Goal: Browse casually

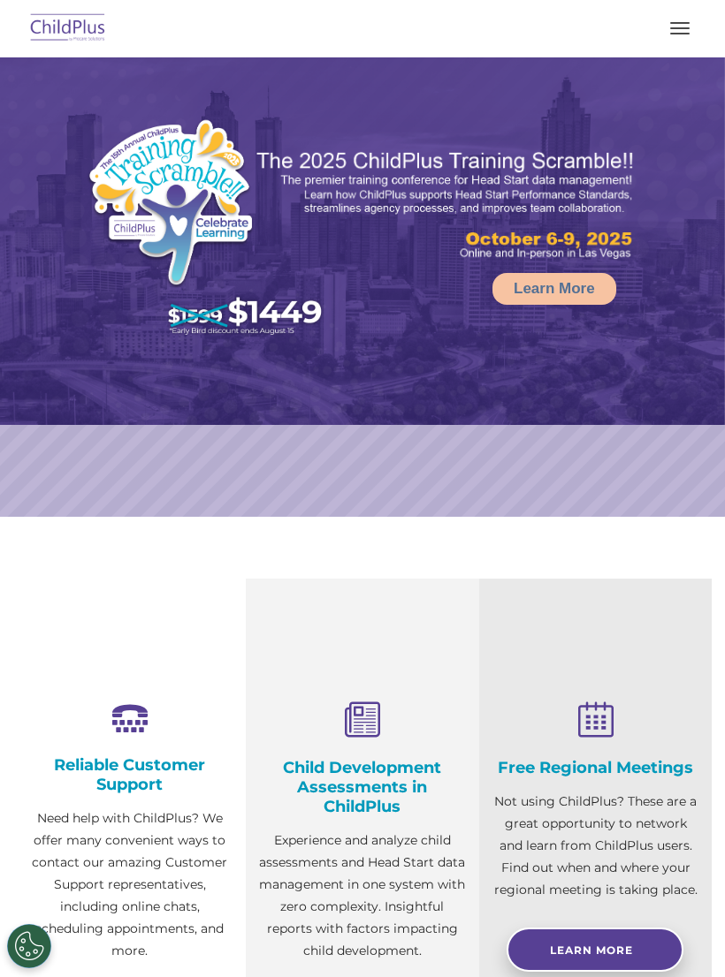
select select "MEDIUM"
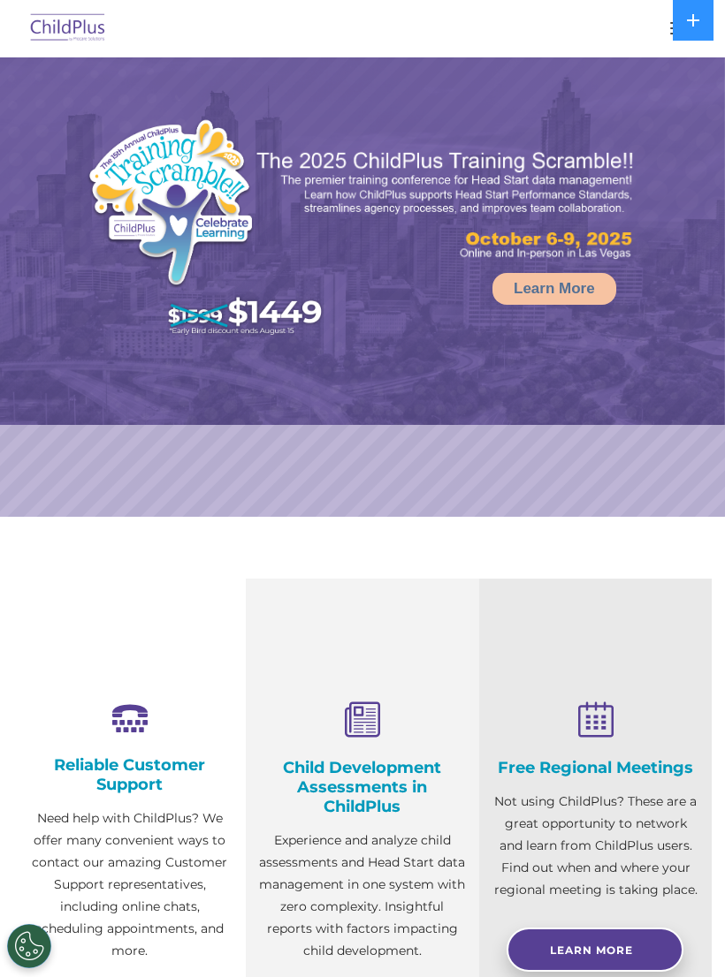
select select "MEDIUM"
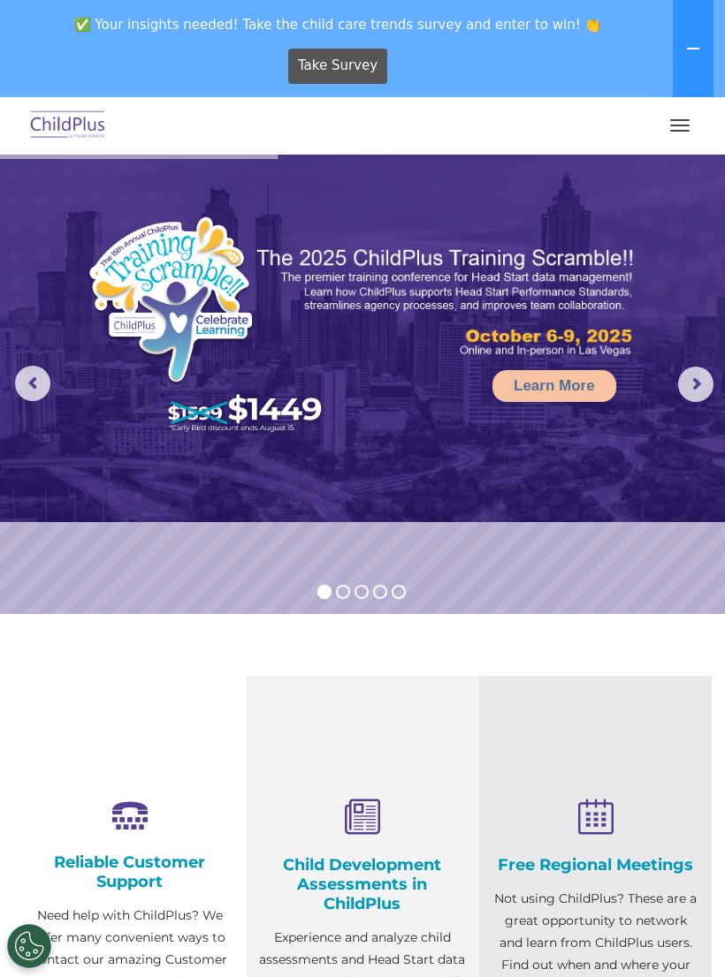
click at [678, 130] on span "button" at bounding box center [679, 131] width 19 height 2
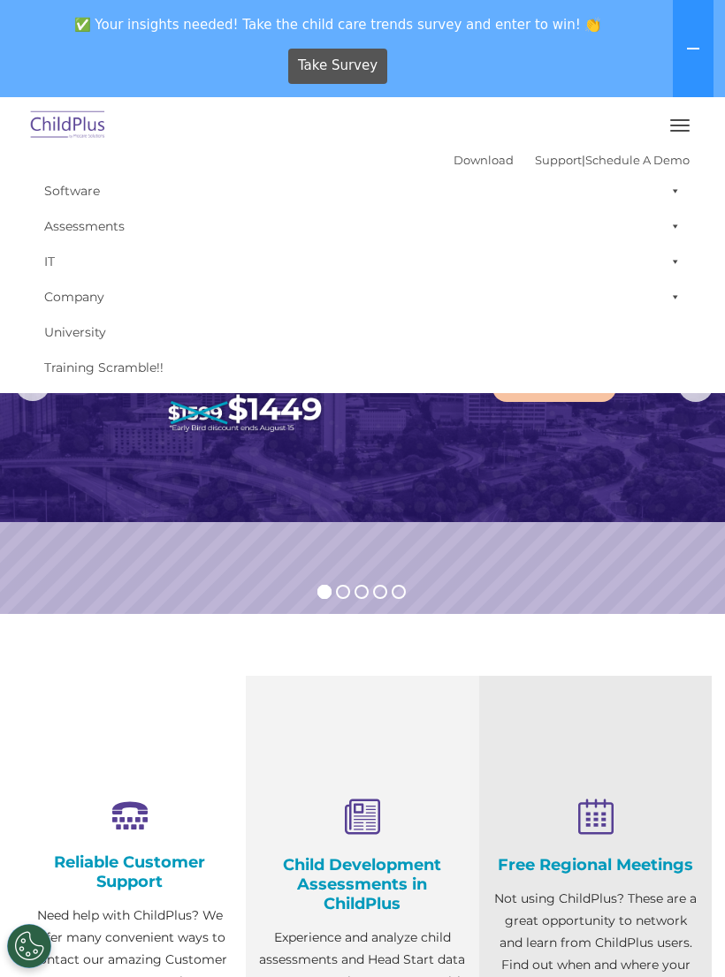
click at [598, 471] on img at bounding box center [362, 339] width 725 height 368
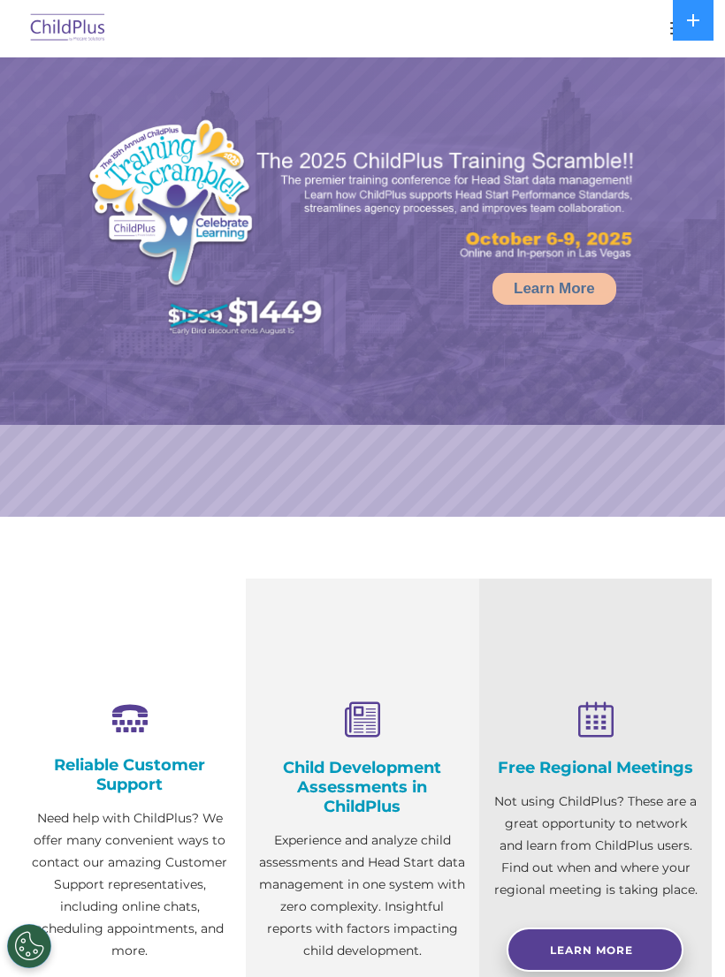
select select "MEDIUM"
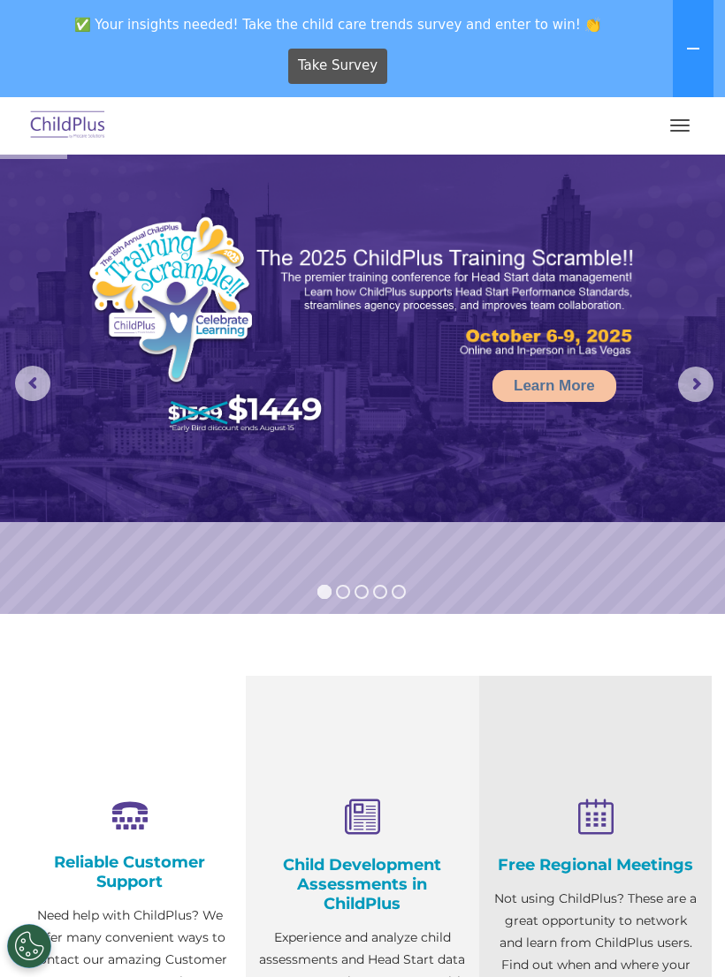
click at [677, 138] on button "button" at bounding box center [679, 125] width 37 height 28
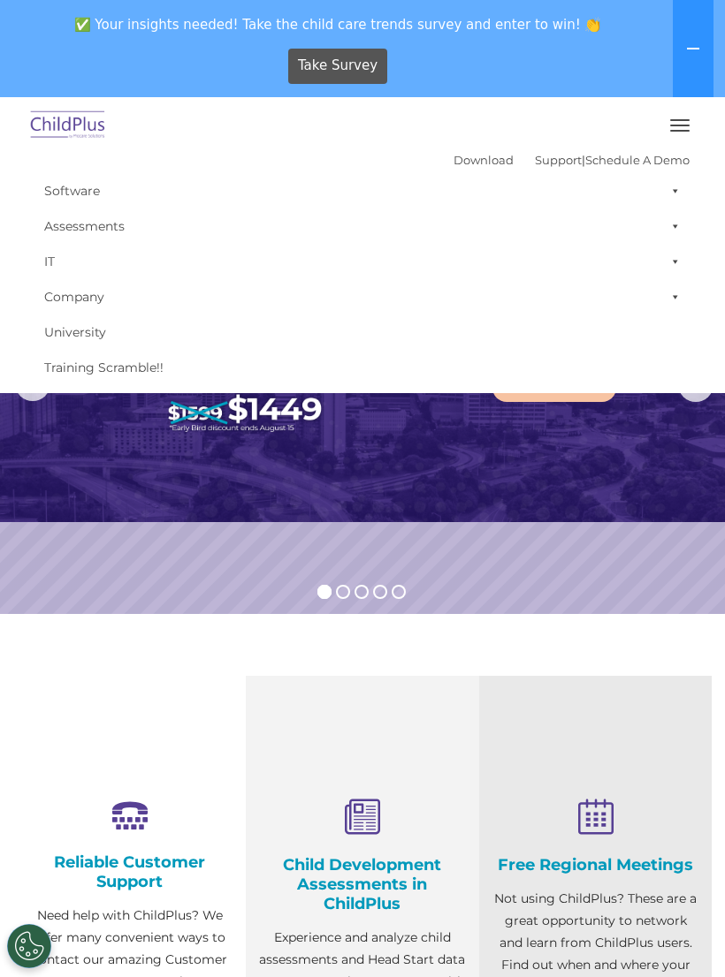
click at [579, 503] on img at bounding box center [362, 339] width 725 height 368
click at [581, 521] on img at bounding box center [362, 339] width 725 height 368
click at [678, 137] on button "button" at bounding box center [679, 125] width 37 height 28
